Goal: Book appointment/travel/reservation

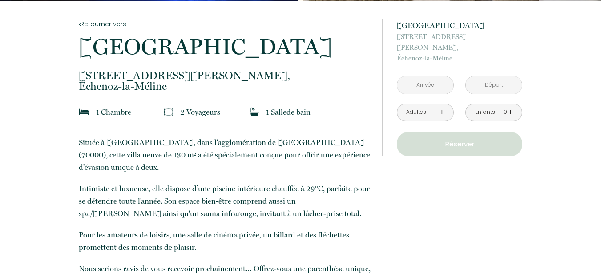
scroll to position [178, 0]
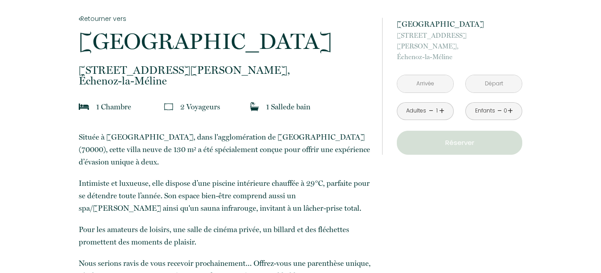
click at [441, 104] on link "+" at bounding box center [441, 111] width 5 height 14
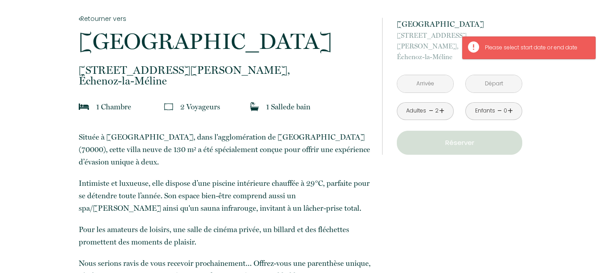
click at [439, 79] on input "text" at bounding box center [425, 83] width 56 height 17
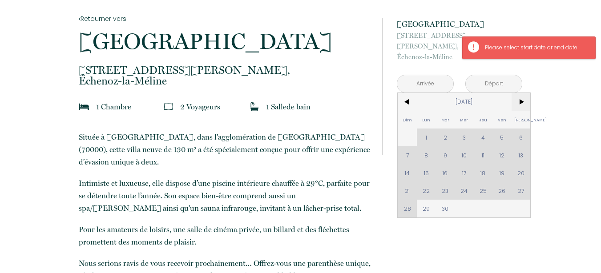
click at [521, 93] on span ">" at bounding box center [520, 102] width 19 height 18
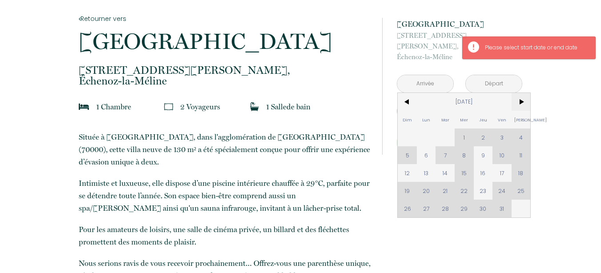
click at [523, 93] on span ">" at bounding box center [520, 102] width 19 height 18
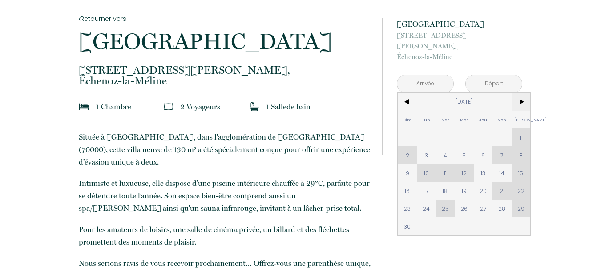
click at [523, 93] on span ">" at bounding box center [520, 102] width 19 height 18
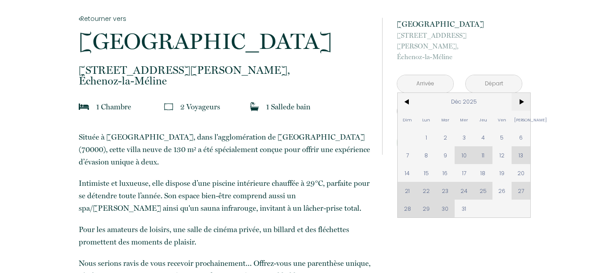
click at [523, 93] on span ">" at bounding box center [520, 102] width 19 height 18
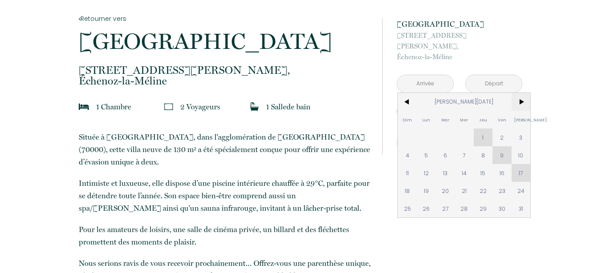
click at [523, 93] on span ">" at bounding box center [520, 102] width 19 height 18
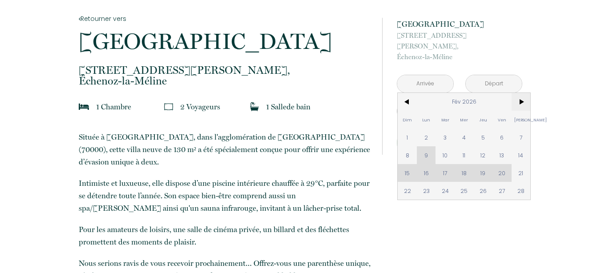
click at [523, 93] on span ">" at bounding box center [520, 102] width 19 height 18
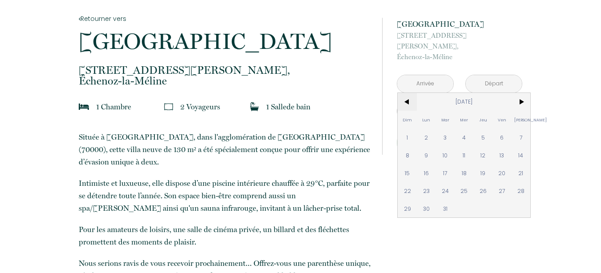
click at [407, 93] on span "<" at bounding box center [407, 102] width 19 height 18
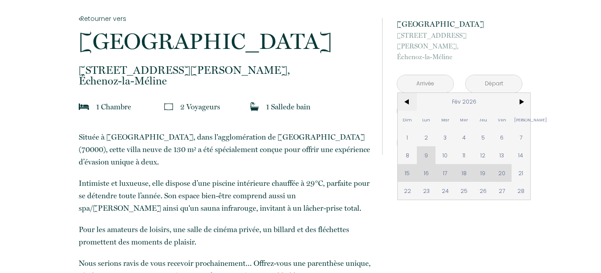
click at [407, 93] on span "<" at bounding box center [407, 102] width 19 height 18
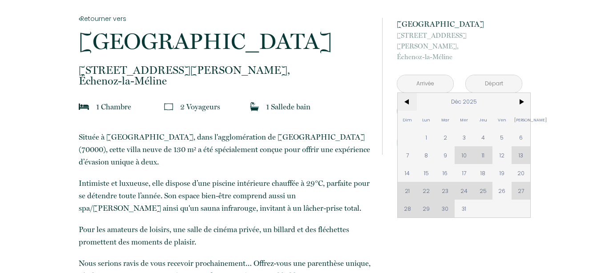
click at [407, 93] on span "<" at bounding box center [407, 102] width 19 height 18
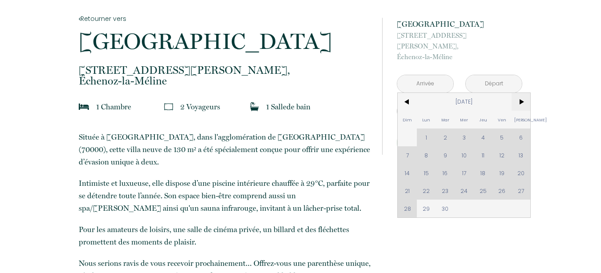
click at [526, 93] on span ">" at bounding box center [520, 102] width 19 height 18
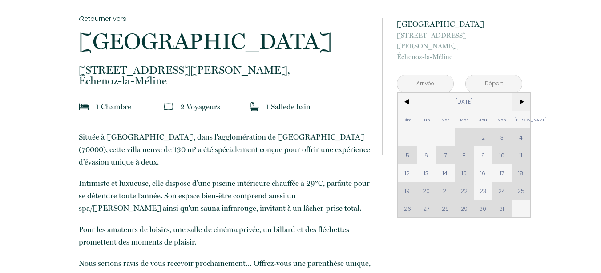
click at [526, 93] on span ">" at bounding box center [520, 102] width 19 height 18
